Goal: Obtain resource: Download file/media

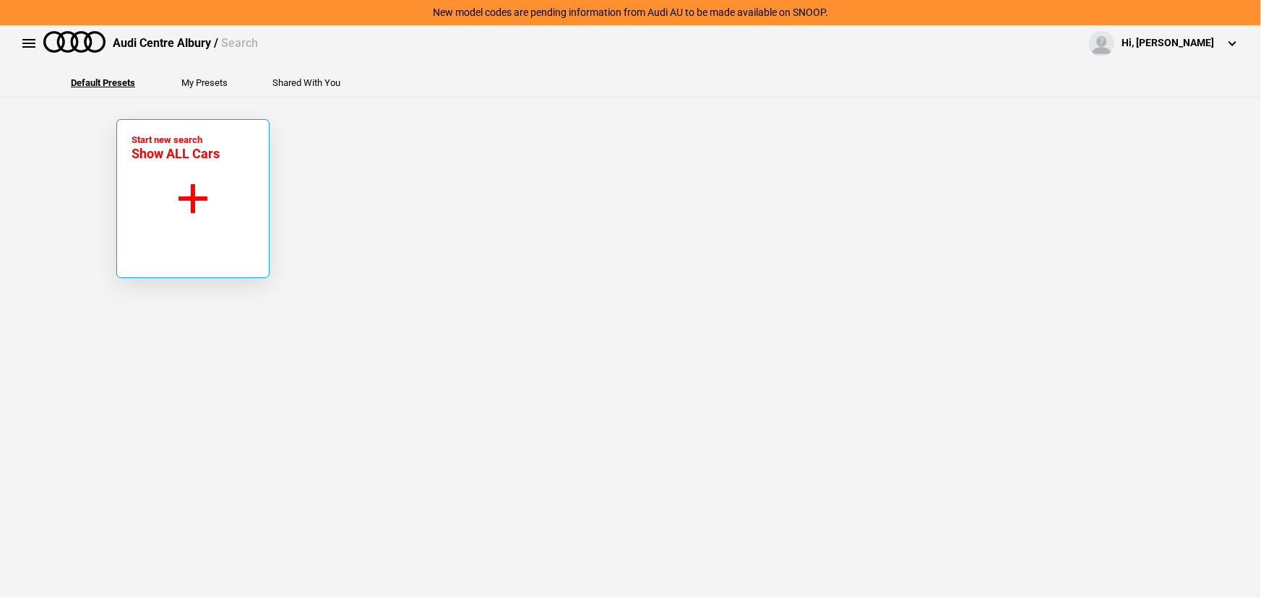
click at [185, 227] on button "Start new search Show ALL Cars" at bounding box center [192, 198] width 153 height 159
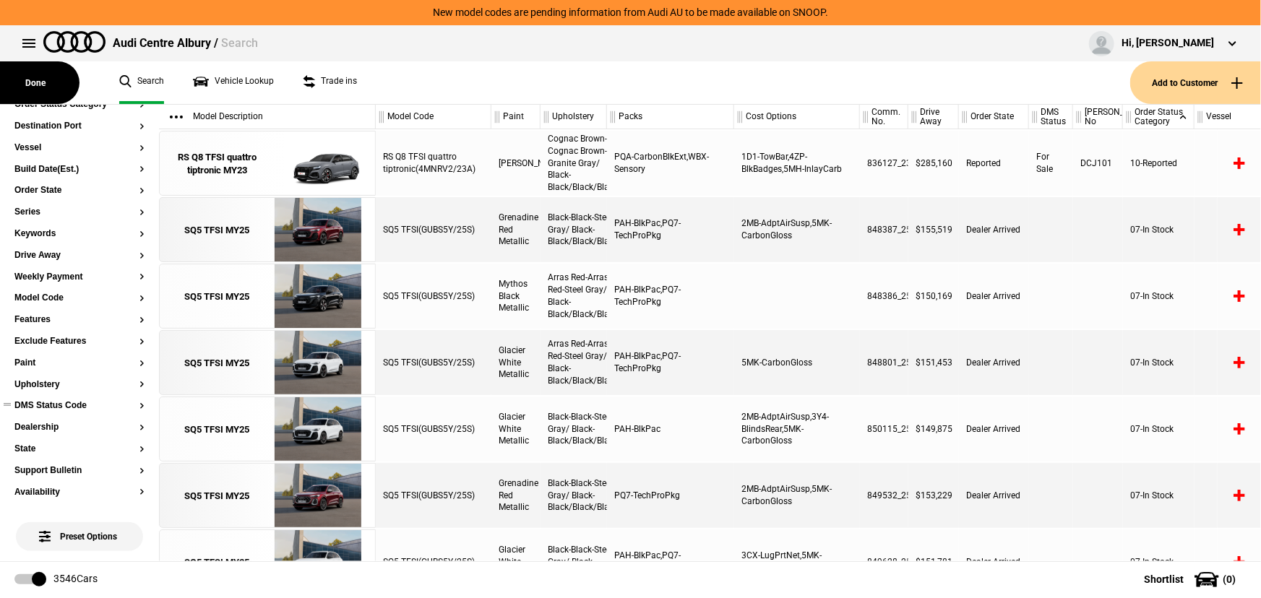
scroll to position [131, 0]
click at [28, 470] on button "Ours" at bounding box center [79, 470] width 130 height 10
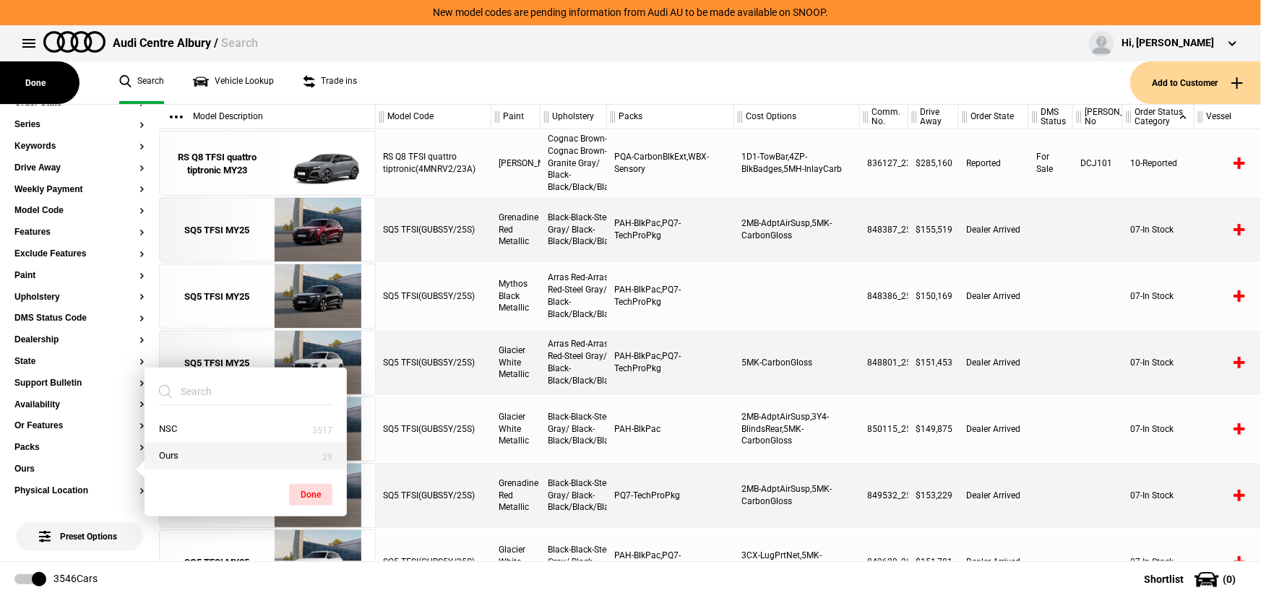
click at [171, 462] on button "Ours" at bounding box center [246, 456] width 202 height 27
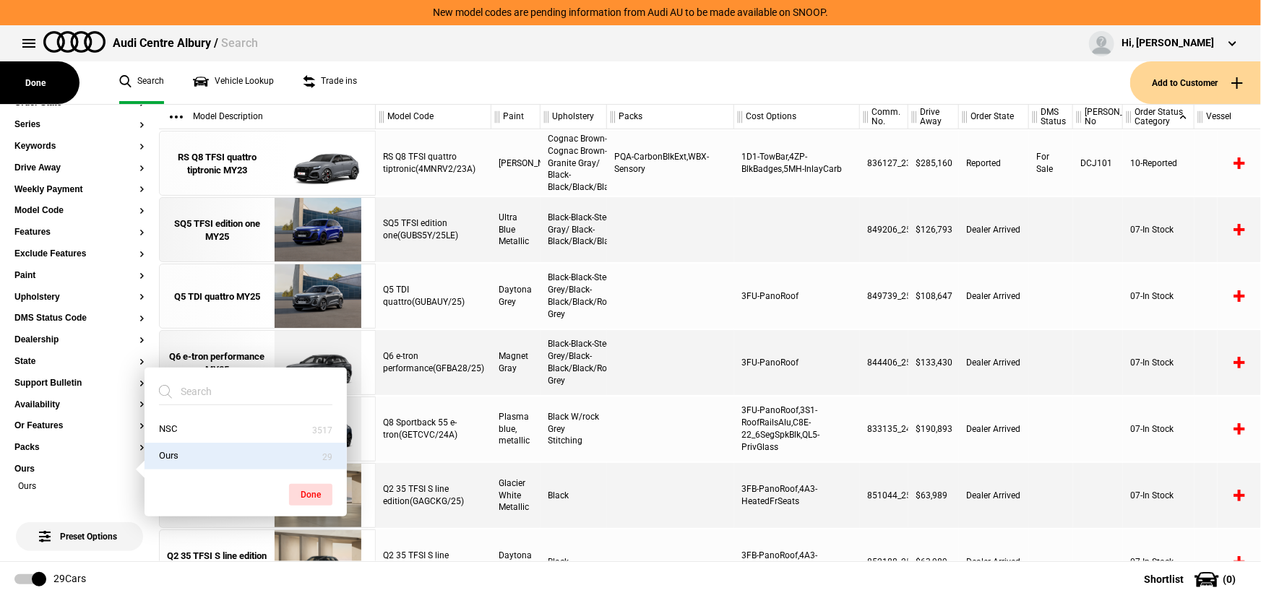
click at [519, 379] on div "Magnet Gray" at bounding box center [515, 362] width 49 height 65
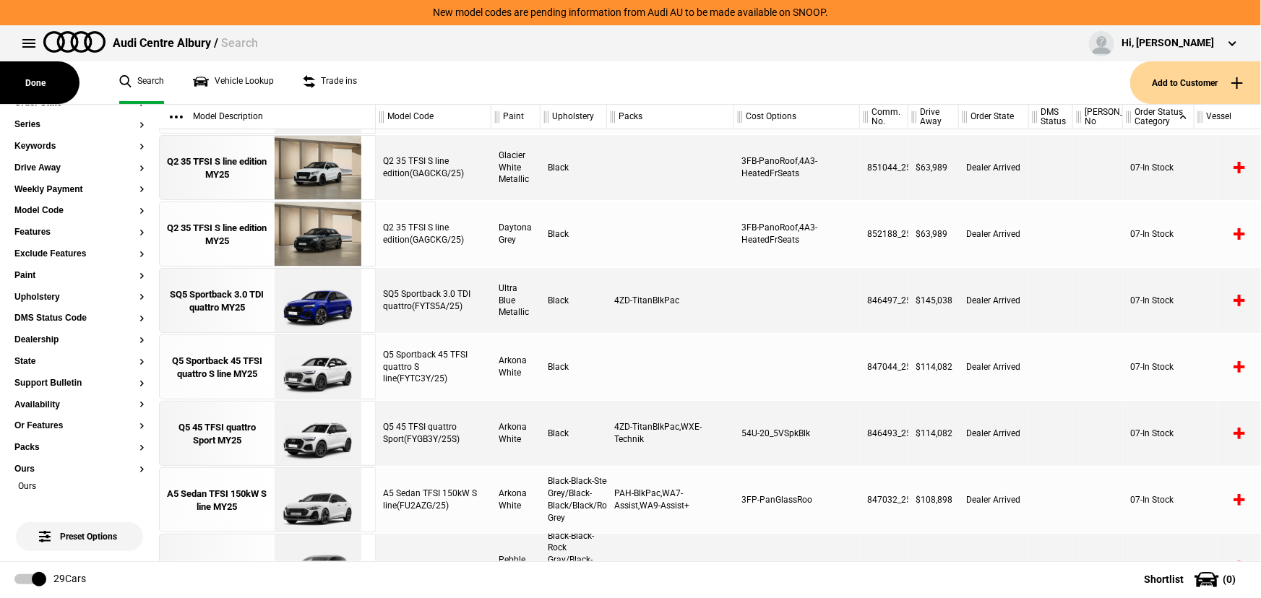
scroll to position [0, 0]
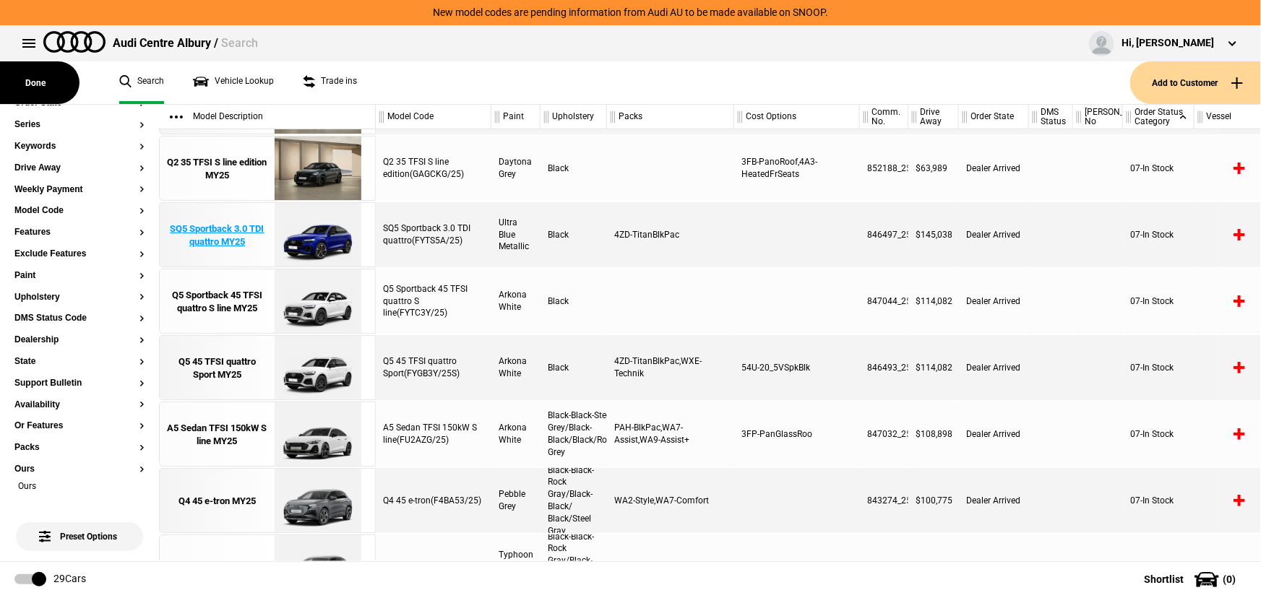
click at [241, 238] on div "SQ5 Sportback 3.0 TDI quattro MY25" at bounding box center [217, 236] width 100 height 26
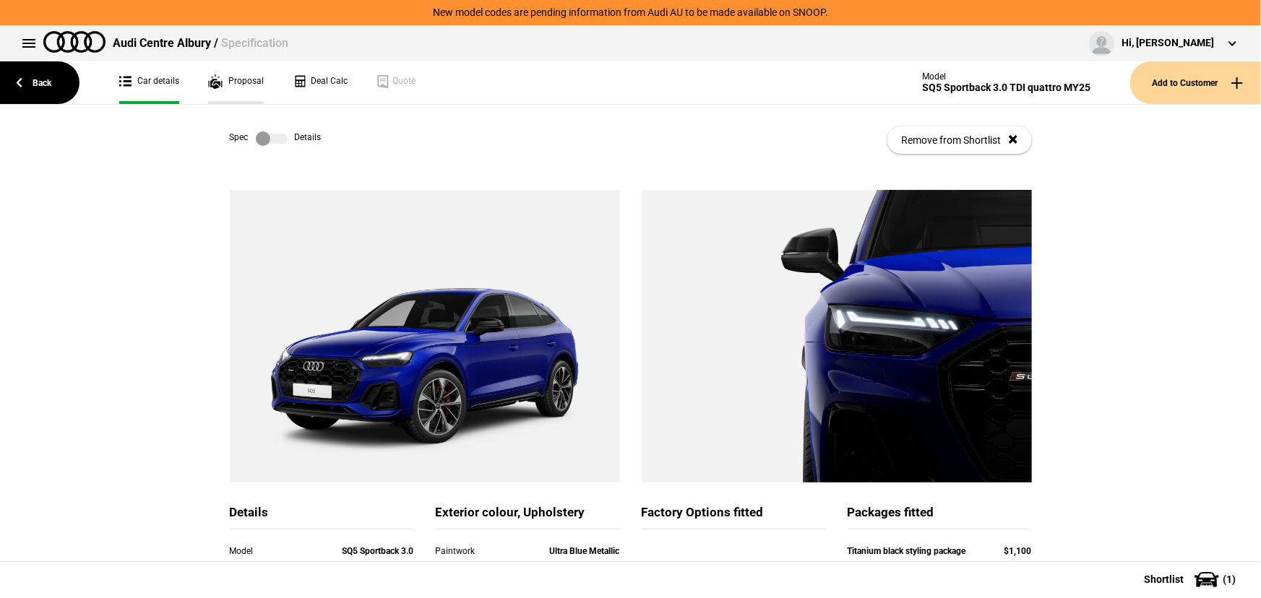
click at [256, 79] on link "Proposal" at bounding box center [236, 82] width 56 height 43
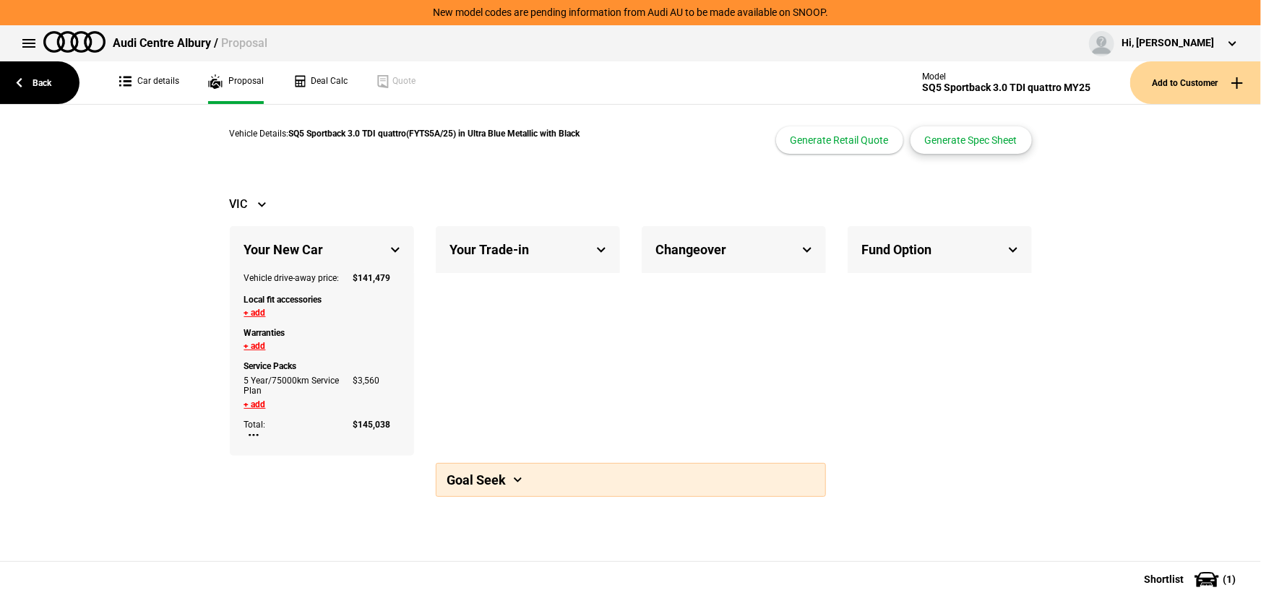
click at [967, 142] on button "Generate Spec Sheet" at bounding box center [970, 139] width 121 height 27
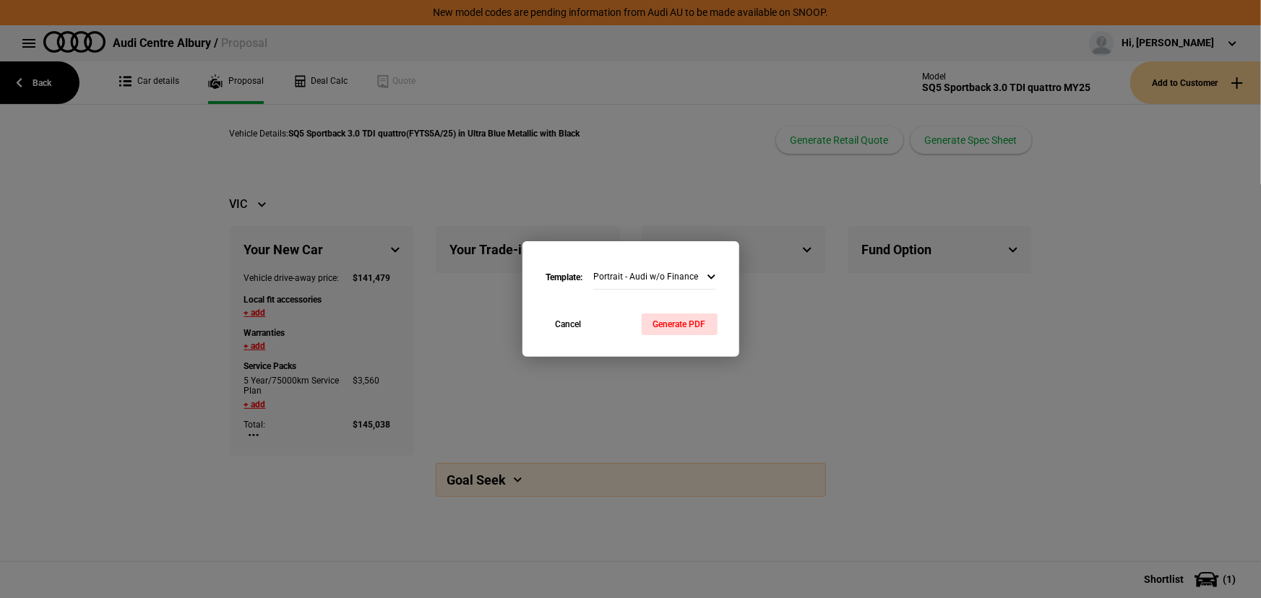
click at [688, 336] on div "Cancel Generate PDF" at bounding box center [630, 335] width 217 height 43
click at [689, 323] on button "Generate PDF" at bounding box center [680, 325] width 76 height 22
